Goal: Transaction & Acquisition: Purchase product/service

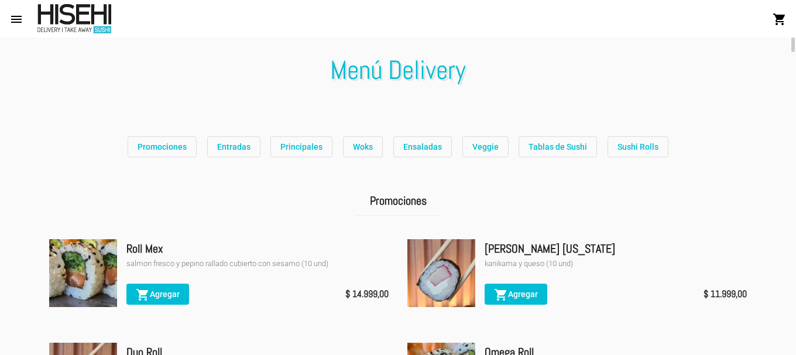
click at [184, 143] on span "Promociones" at bounding box center [162, 146] width 49 height 9
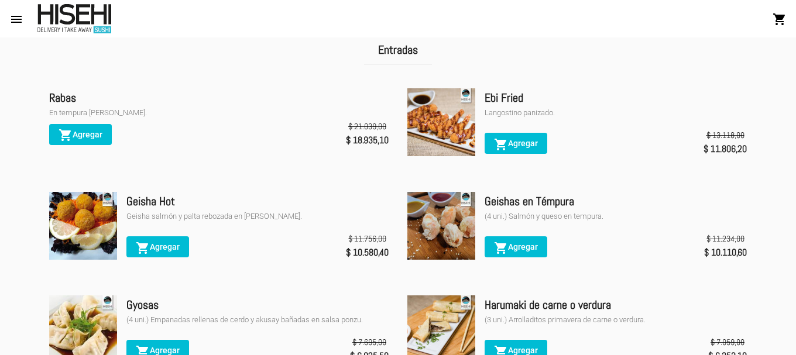
scroll to position [149, 0]
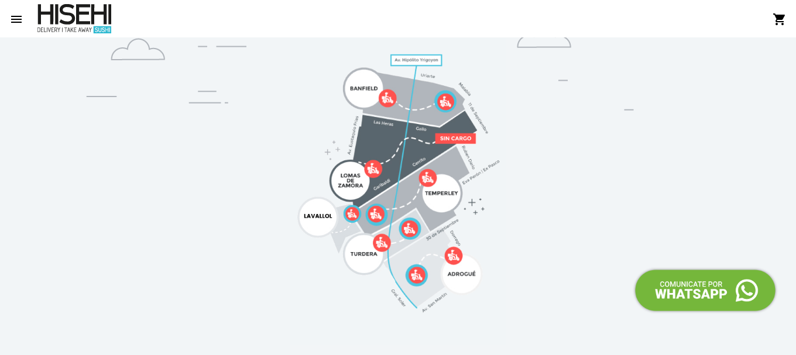
scroll to position [993, 0]
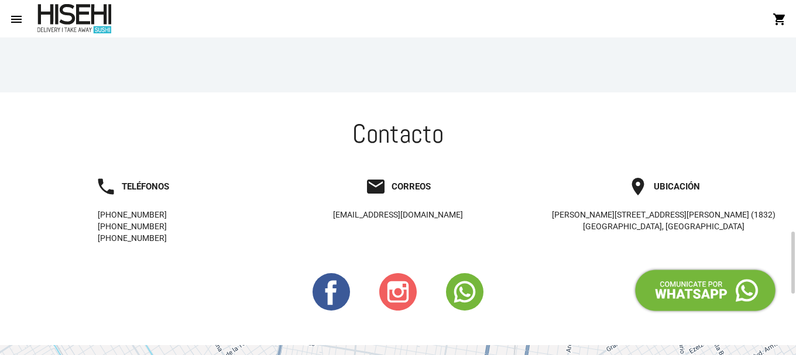
click at [394, 289] on rect at bounding box center [398, 292] width 22 height 22
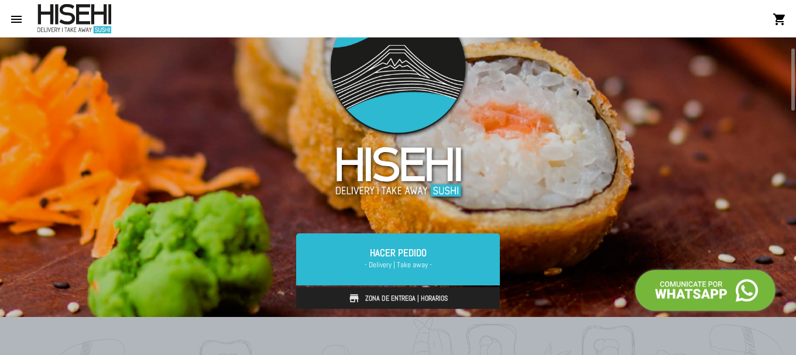
scroll to position [0, 0]
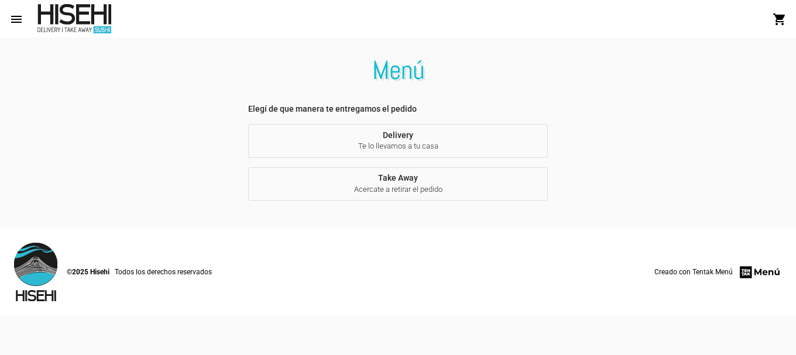
click at [418, 150] on span "Te lo llevamos a tu casa" at bounding box center [398, 146] width 281 height 11
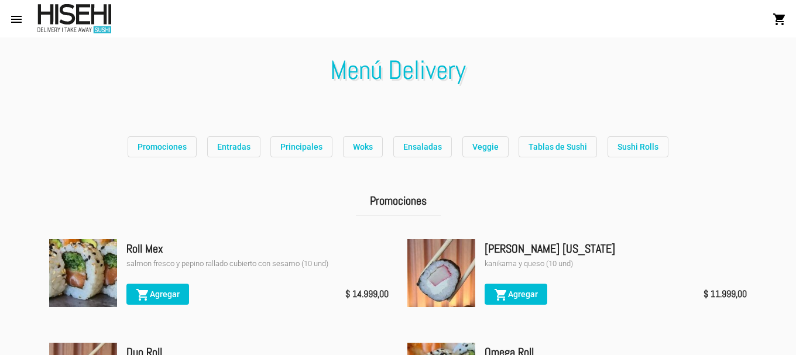
click at [19, 21] on mat-icon "menu" at bounding box center [16, 19] width 14 height 14
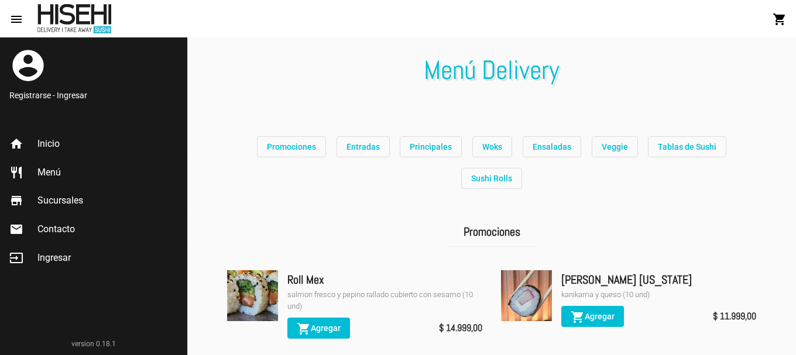
click at [19, 21] on mat-icon "menu" at bounding box center [16, 19] width 14 height 14
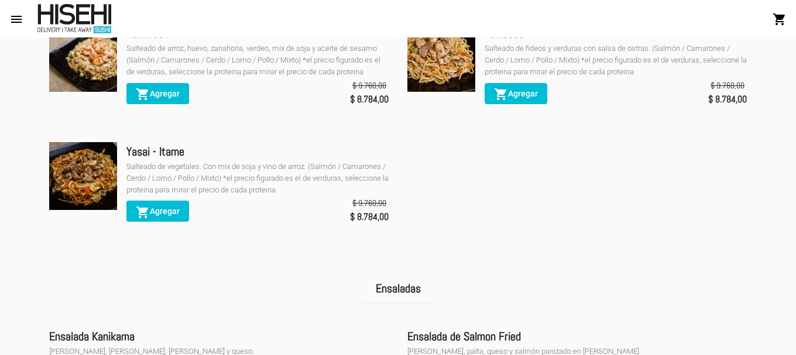
scroll to position [2028, 0]
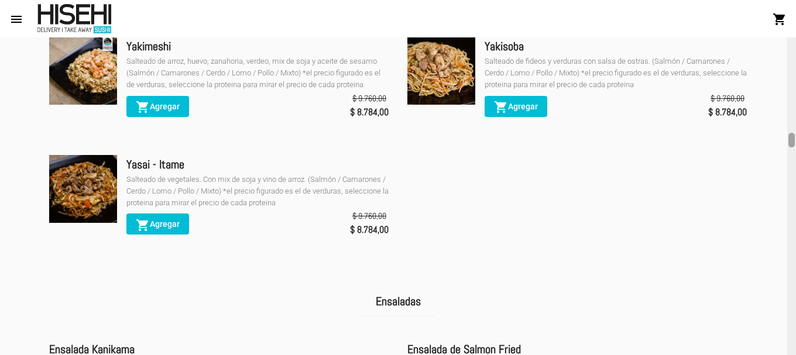
drag, startPoint x: 793, startPoint y: 235, endPoint x: 796, endPoint y: 139, distance: 96.6
click at [796, 139] on div at bounding box center [791, 196] width 9 height 318
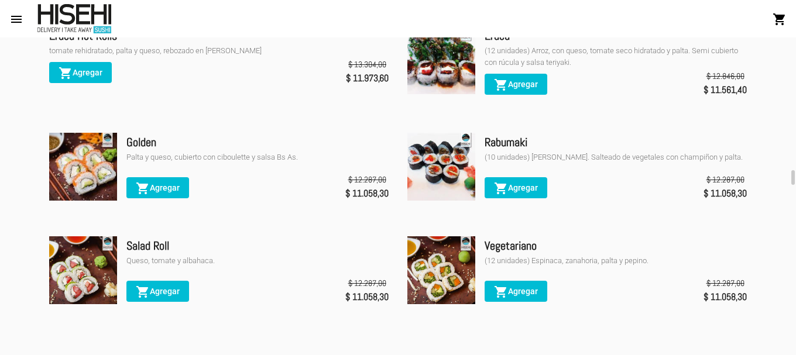
scroll to position [3120, 0]
